Goal: Contribute content: Contribute content

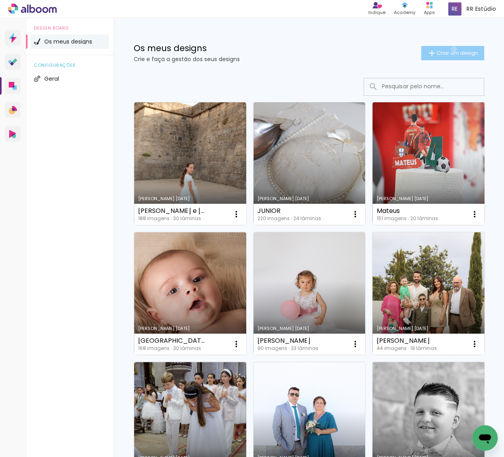
click at [452, 50] on span "Criar um design" at bounding box center [458, 52] width 42 height 5
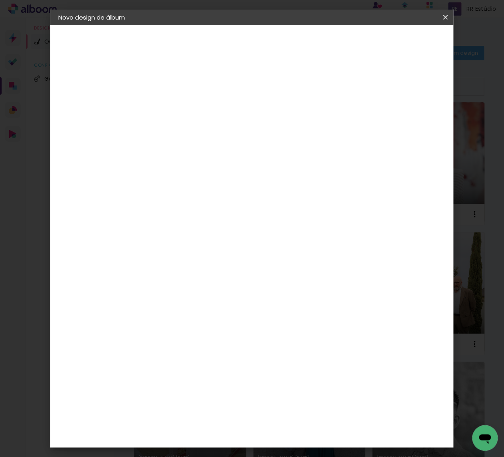
click at [189, 112] on input at bounding box center [189, 107] width 0 height 12
type input "[PERSON_NAME]"
type paper-input "[PERSON_NAME]"
click at [271, 46] on paper-button "Avançar" at bounding box center [251, 42] width 39 height 14
drag, startPoint x: 358, startPoint y: 119, endPoint x: 361, endPoint y: 114, distance: 5.5
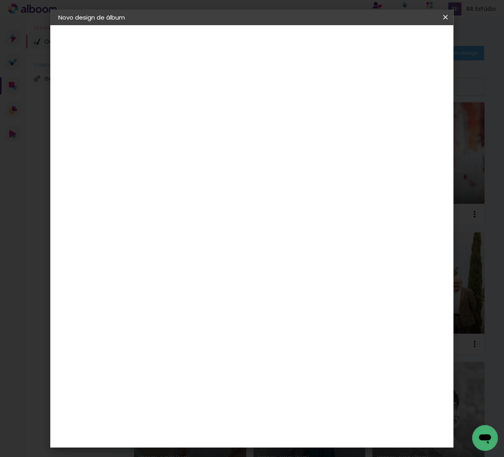
click at [0, 0] on slot "Tamanho Livre" at bounding box center [0, 0] width 0 height 0
click at [0, 0] on slot "Avançar" at bounding box center [0, 0] width 0 height 0
click at [410, 37] on paper-button "Iniciar design" at bounding box center [383, 42] width 52 height 14
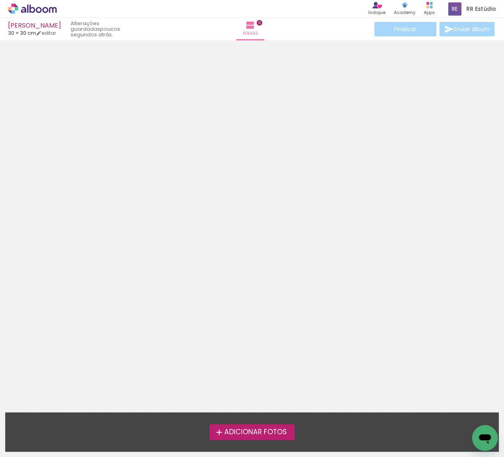
click at [276, 430] on span "Adicionar Fotos" at bounding box center [255, 432] width 63 height 7
click at [0, 0] on input "file" at bounding box center [0, 0] width 0 height 0
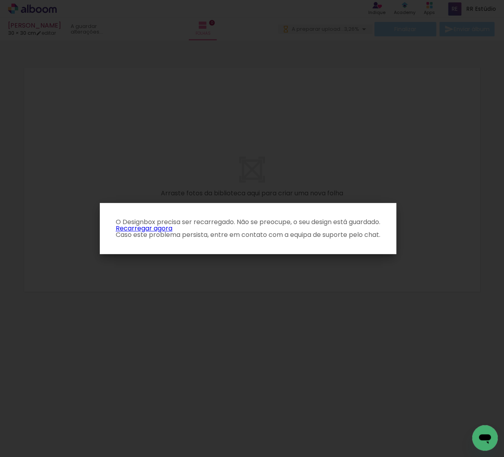
click at [151, 229] on link "Recarregar agora" at bounding box center [144, 228] width 57 height 9
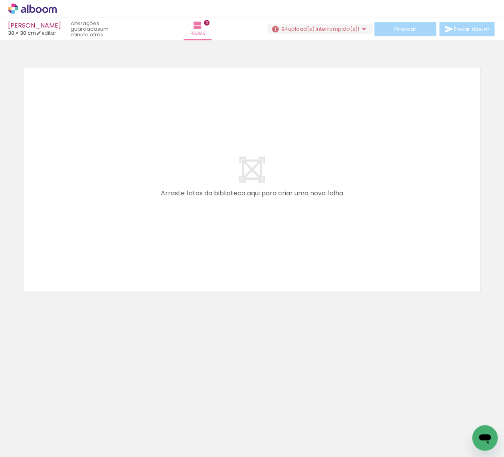
drag, startPoint x: 444, startPoint y: 8, endPoint x: 338, endPoint y: 29, distance: 108.3
click at [338, 29] on span "upload(s) interrompido(s)!" at bounding box center [323, 29] width 71 height 8
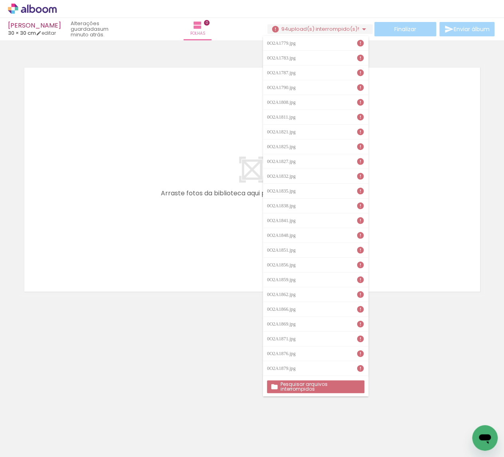
click at [351, 381] on paper-button "Pesquisar arquivos interrompidos" at bounding box center [315, 386] width 97 height 13
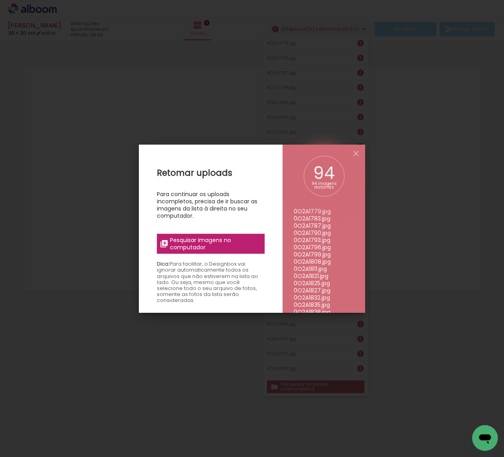
click at [247, 244] on span "Pesquisar imagens no computador" at bounding box center [215, 243] width 90 height 14
click at [0, 0] on input "file" at bounding box center [0, 0] width 0 height 0
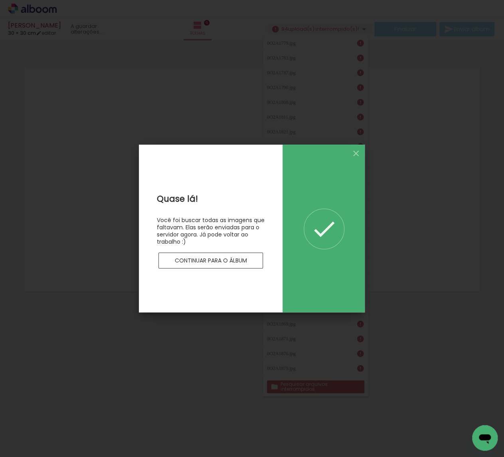
click at [0, 0] on slot "Continuar para o álbum" at bounding box center [0, 0] width 0 height 0
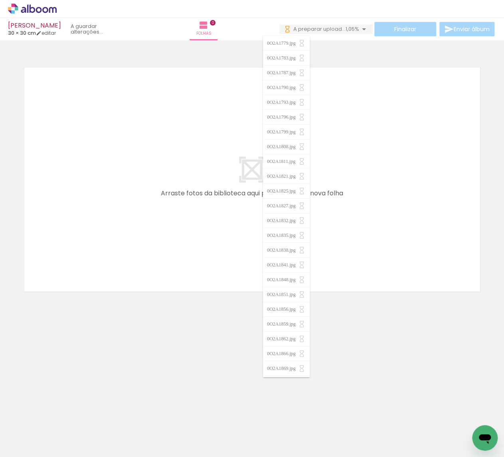
click at [335, 34] on div "Finalizar Enviar álbum" at bounding box center [388, 29] width 217 height 14
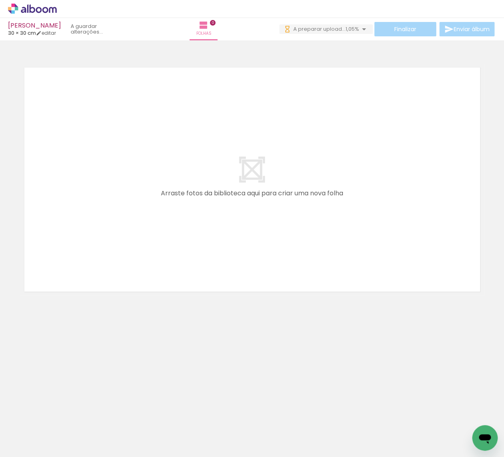
click at [338, 29] on span "A preparar upload..." at bounding box center [320, 29] width 52 height 8
click at [346, 29] on span "upload(s) interrompido(s)!" at bounding box center [323, 29] width 71 height 8
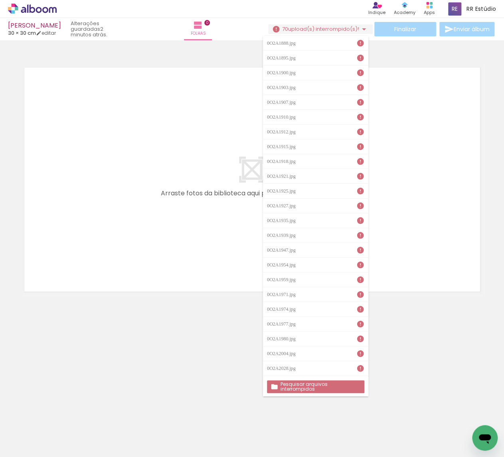
click at [0, 0] on slot "Pesquisar arquivos interrompidos" at bounding box center [0, 0] width 0 height 0
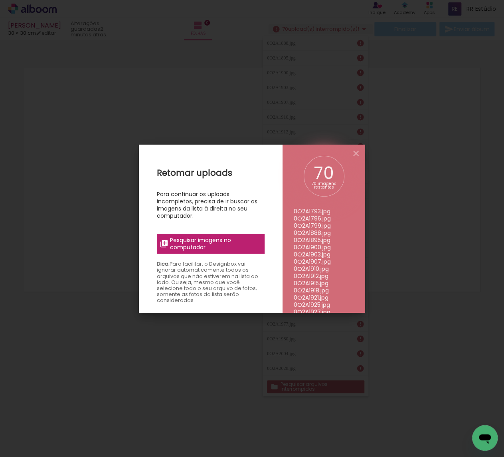
click at [250, 245] on span "Pesquisar imagens no computador" at bounding box center [215, 243] width 90 height 14
click at [0, 0] on input "file" at bounding box center [0, 0] width 0 height 0
click at [196, 244] on span "Pesquisar imagens no computador" at bounding box center [215, 243] width 90 height 14
click at [0, 0] on input "file" at bounding box center [0, 0] width 0 height 0
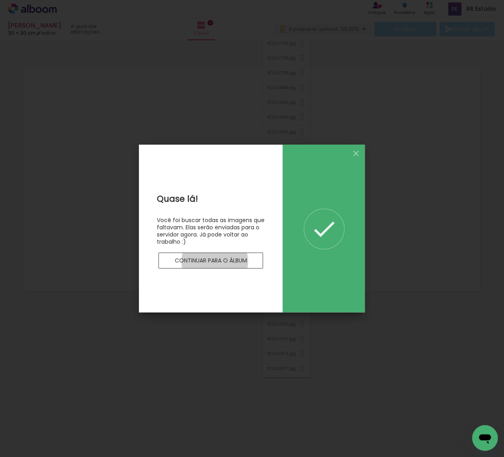
click at [0, 0] on slot "Continuar para o álbum" at bounding box center [0, 0] width 0 height 0
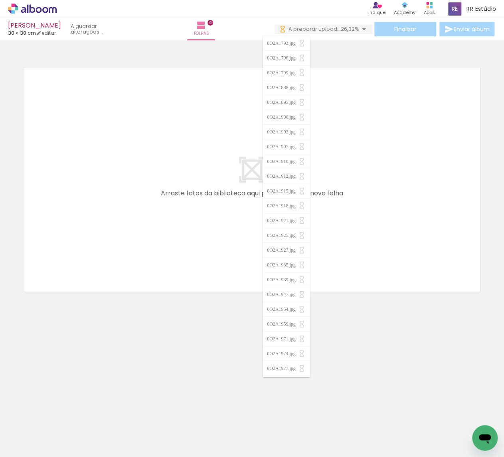
click at [342, 28] on span "26,32%" at bounding box center [350, 29] width 18 height 8
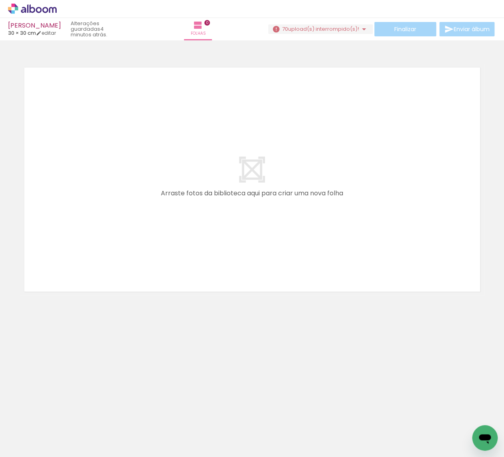
click at [347, 22] on div "Finalizar Enviar álbum" at bounding box center [382, 29] width 228 height 14
click at [346, 26] on span "upload(s) interrompido(s)!" at bounding box center [323, 29] width 71 height 8
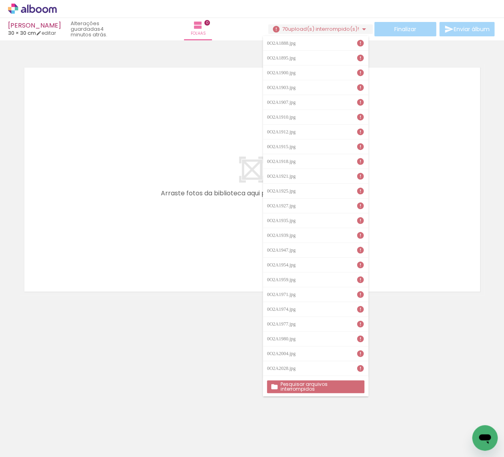
click at [317, 389] on paper-button "Pesquisar arquivos interrompidos" at bounding box center [315, 386] width 97 height 13
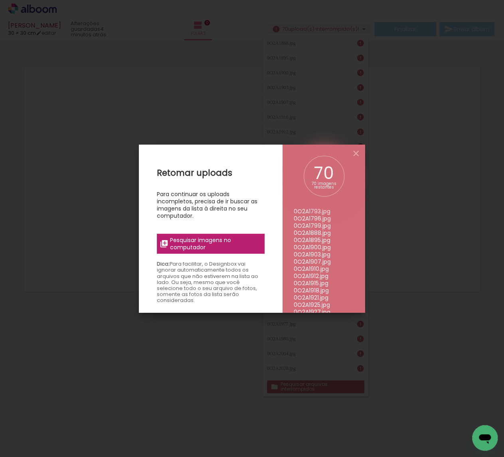
click at [252, 245] on span "Pesquisar imagens no computador" at bounding box center [215, 243] width 90 height 14
click at [0, 0] on input "file" at bounding box center [0, 0] width 0 height 0
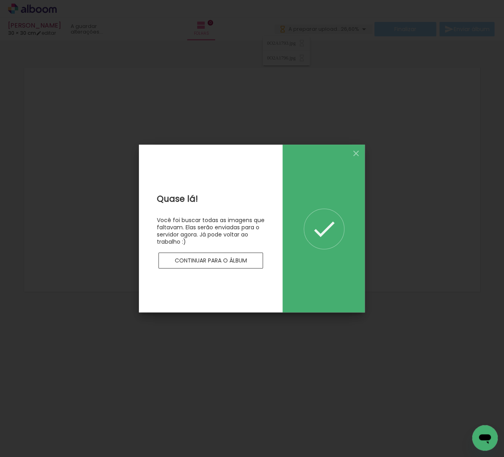
click at [0, 0] on slot "Continuar para o álbum" at bounding box center [0, 0] width 0 height 0
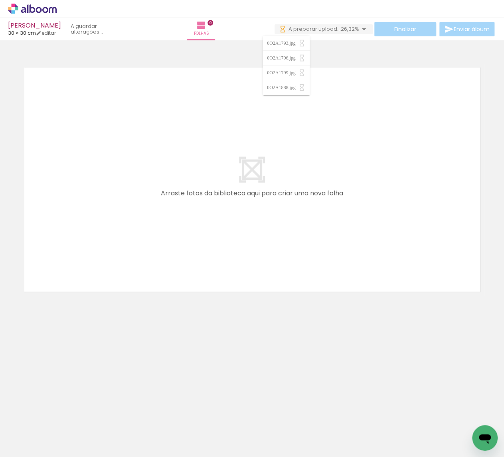
click at [354, 32] on span "26,32%" at bounding box center [350, 29] width 18 height 8
